Goal: Task Accomplishment & Management: Manage account settings

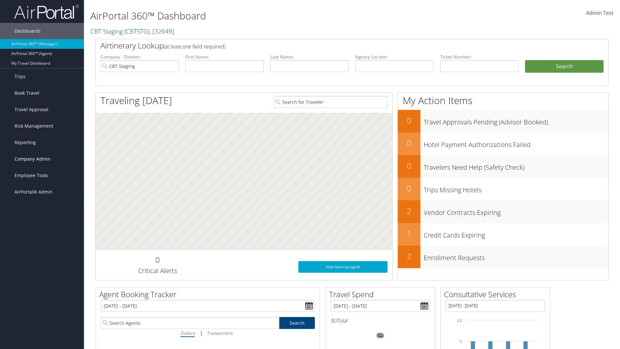
click at [42, 159] on span "Company Admin" at bounding box center [33, 159] width 36 height 16
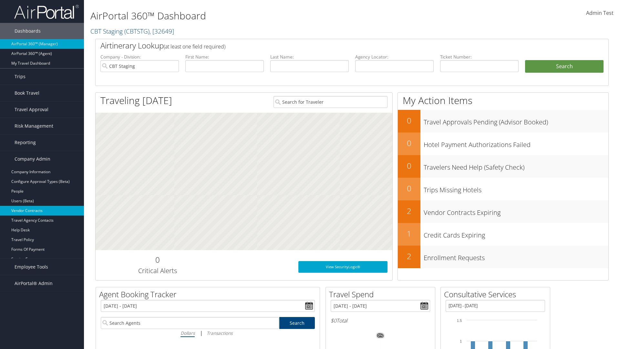
click at [42, 211] on link "Vendor Contracts" at bounding box center [42, 211] width 84 height 10
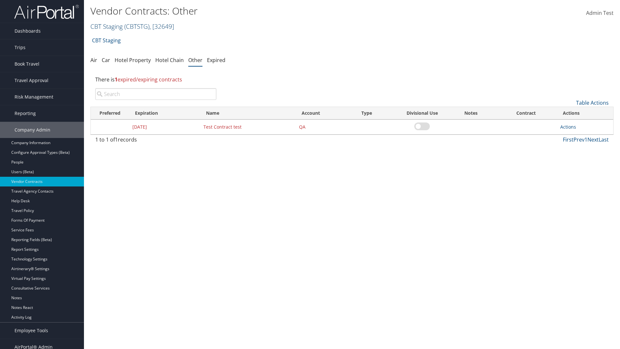
click at [107, 26] on link "CBT Staging ( CBTSTG ) , [ 32649 ]" at bounding box center [132, 26] width 84 height 9
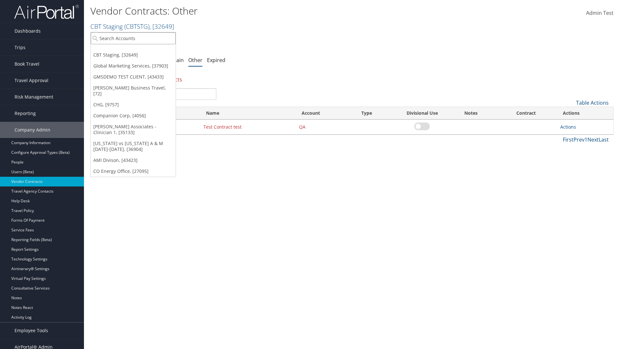
click at [133, 38] on input "search" at bounding box center [133, 38] width 85 height 12
type input "Global Marketing Services"
click at [139, 50] on div "Global Marketing Services (301946), [37903]" at bounding box center [139, 50] width 104 height 6
